Goal: Navigation & Orientation: Go to known website

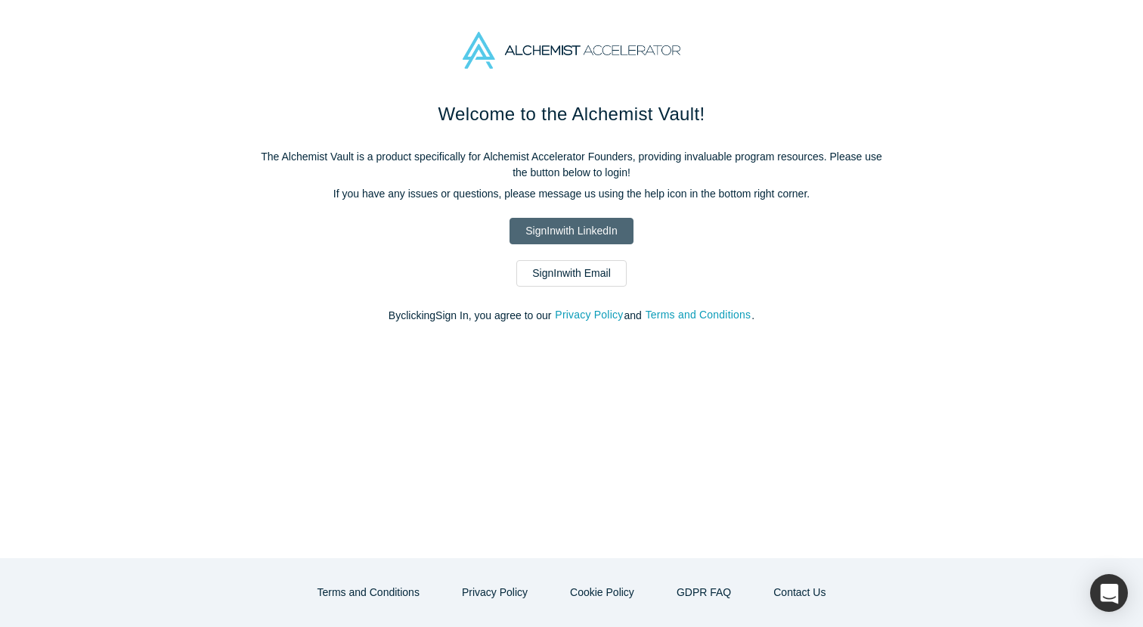
click at [563, 233] on link "Sign In with LinkedIn" at bounding box center [571, 231] width 123 height 26
